Goal: Information Seeking & Learning: Learn about a topic

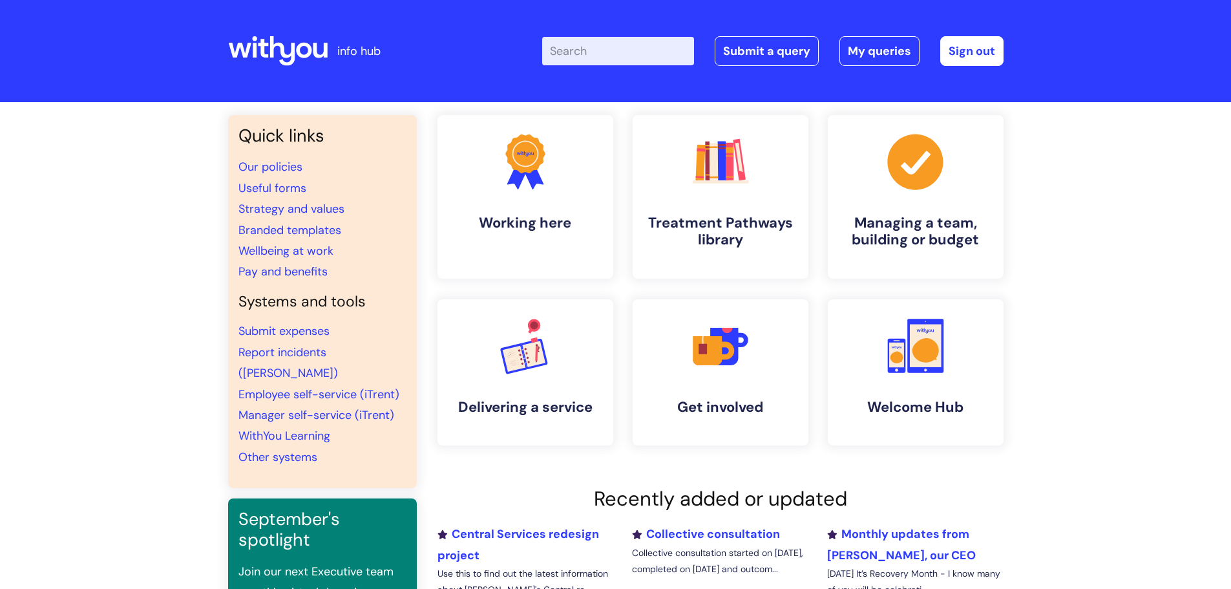
click at [585, 49] on input "Enter your search term here..." at bounding box center [618, 51] width 152 height 28
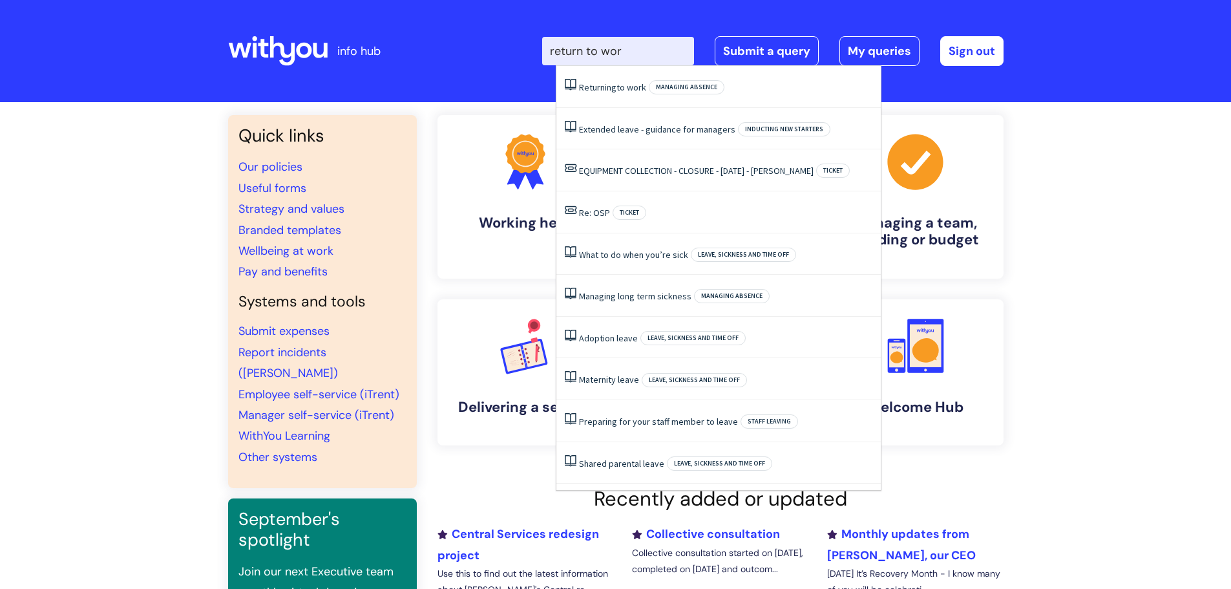
type input "return to work"
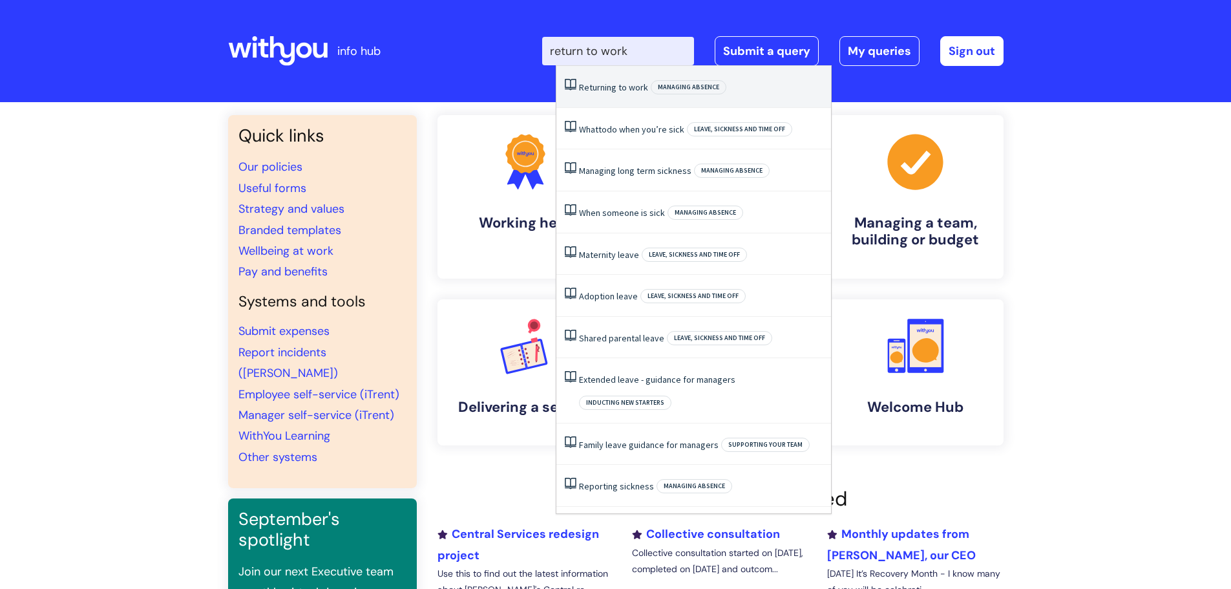
click at [625, 82] on span "to" at bounding box center [623, 87] width 8 height 12
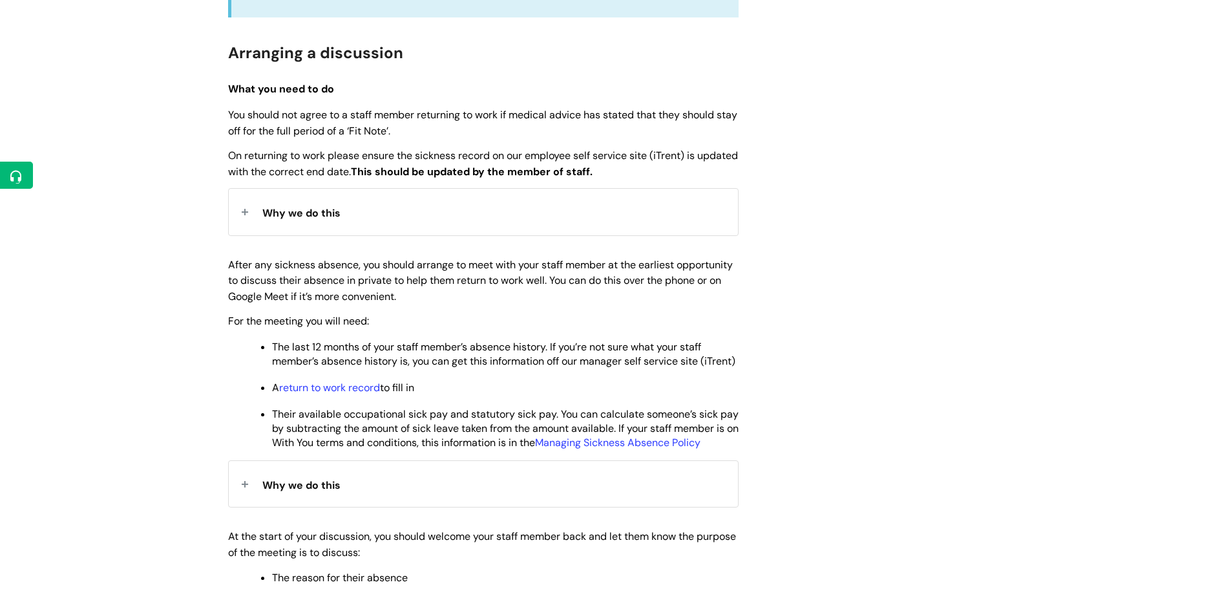
scroll to position [517, 0]
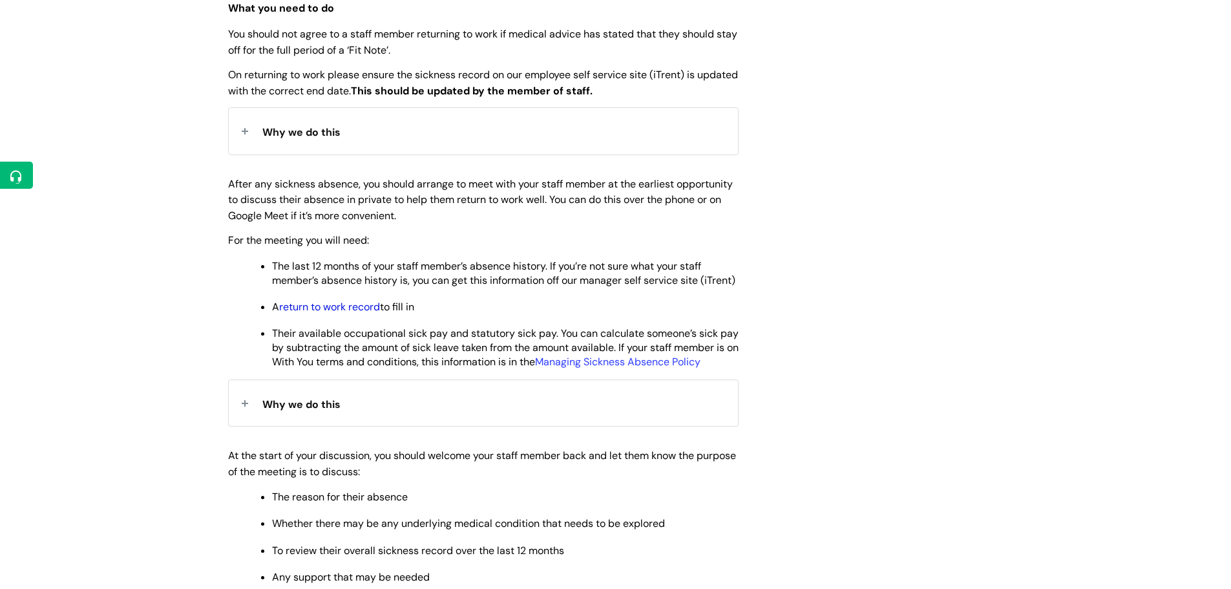
click at [335, 314] on link "return to work record" at bounding box center [329, 307] width 101 height 14
